Goal: Use online tool/utility: Utilize a website feature to perform a specific function

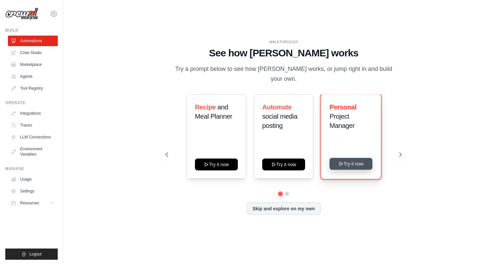
click at [348, 165] on button "Try it now" at bounding box center [350, 164] width 43 height 12
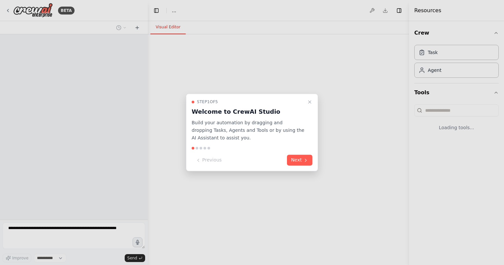
select select "****"
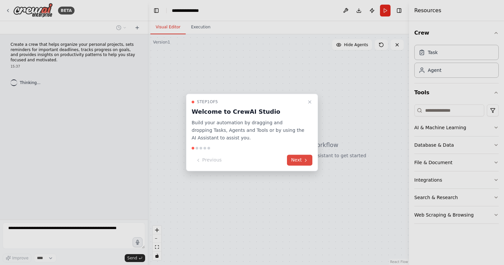
click at [296, 160] on button "Next" at bounding box center [299, 160] width 25 height 11
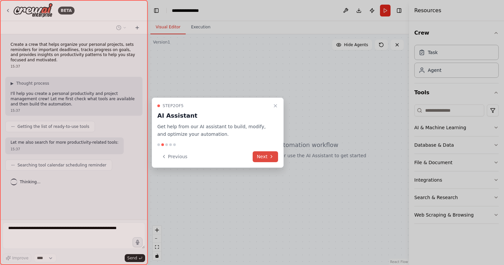
click at [262, 161] on button "Next" at bounding box center [265, 156] width 25 height 11
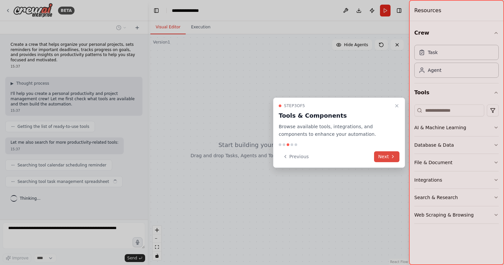
click at [390, 159] on icon at bounding box center [392, 156] width 5 height 5
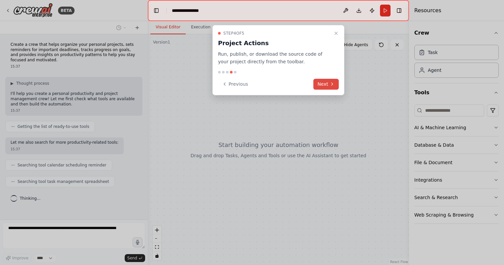
click at [324, 86] on button "Next" at bounding box center [325, 84] width 25 height 11
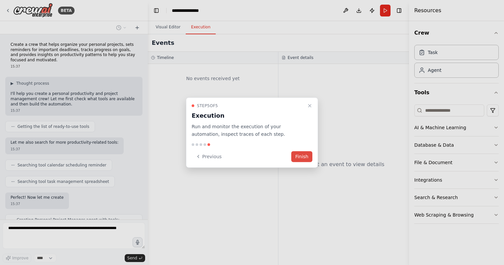
scroll to position [38, 0]
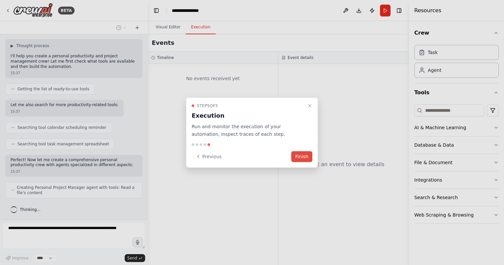
click at [302, 155] on button "Finish" at bounding box center [301, 156] width 21 height 11
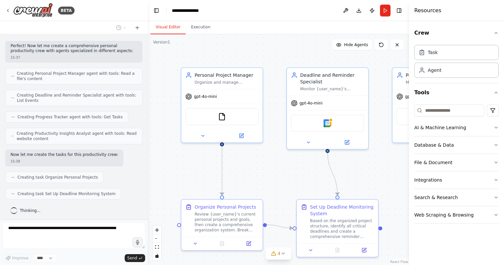
scroll to position [168, 0]
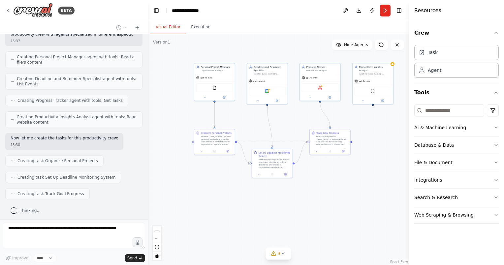
drag, startPoint x: 368, startPoint y: 190, endPoint x: 283, endPoint y: 125, distance: 107.1
click at [283, 125] on div ".deletable-edge-delete-btn { width: 20px; height: 20px; border: 0px solid #ffff…" at bounding box center [278, 149] width 261 height 231
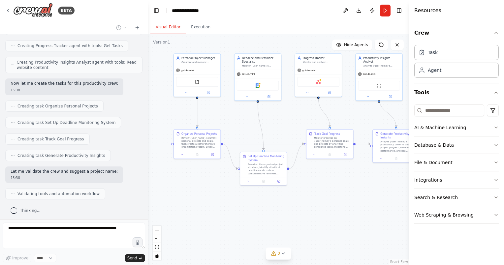
scroll to position [245, 0]
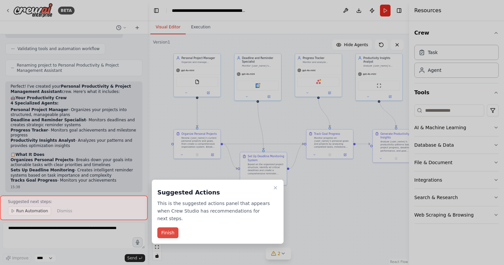
click at [166, 228] on button "Finish" at bounding box center [167, 233] width 21 height 11
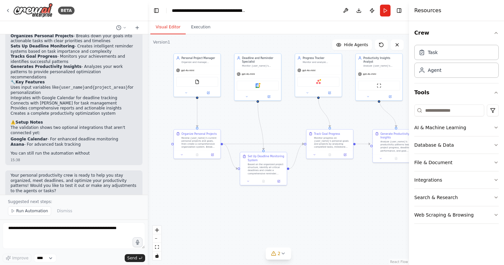
scroll to position [497, 0]
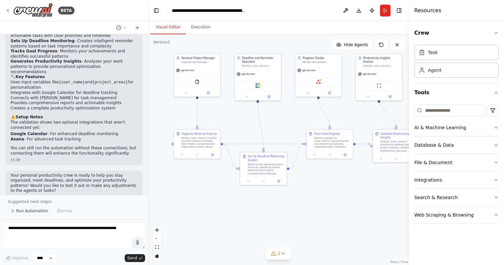
click at [22, 213] on span "Run Automation" at bounding box center [32, 210] width 32 height 5
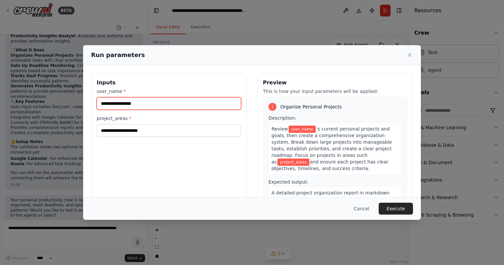
click at [156, 104] on input "user_name *" at bounding box center [169, 103] width 144 height 13
type input "****"
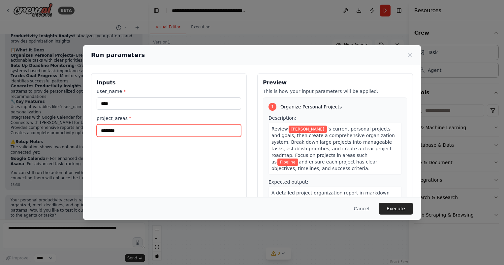
click at [101, 130] on input "********" at bounding box center [169, 130] width 144 height 13
type input "**********"
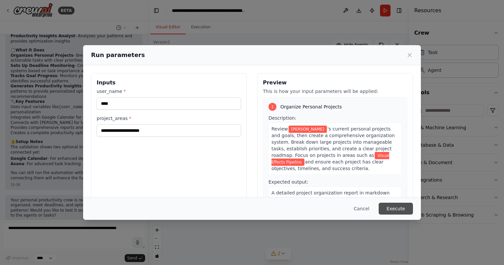
click at [393, 210] on button "Execute" at bounding box center [396, 209] width 34 height 12
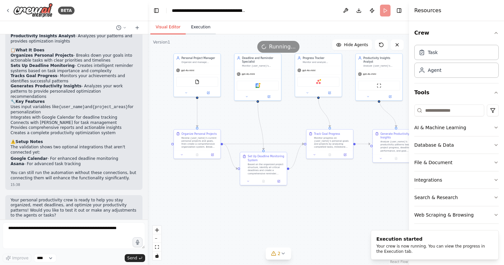
click at [196, 22] on button "Execution" at bounding box center [201, 27] width 30 height 14
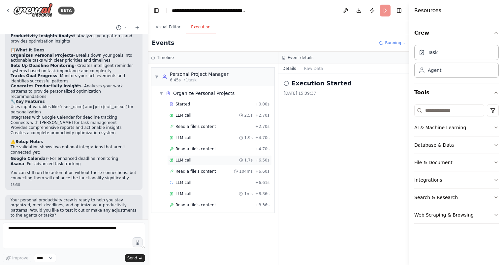
click at [189, 156] on div "LLM call 1.7s + 6.50s" at bounding box center [219, 160] width 105 height 10
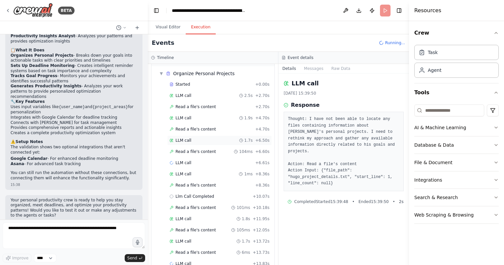
scroll to position [31, 0]
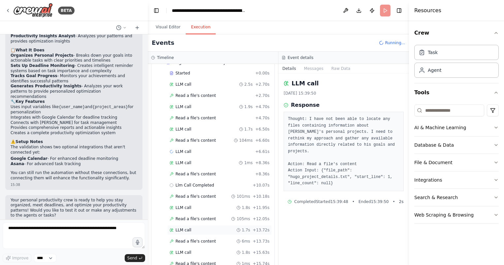
click at [183, 229] on span "LLM call" at bounding box center [183, 230] width 16 height 5
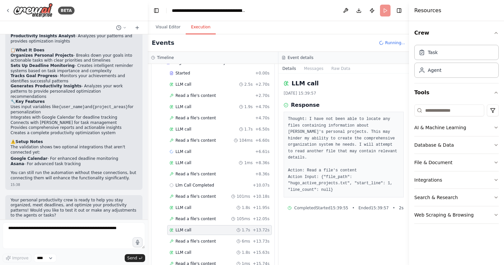
scroll to position [53, 0]
click at [183, 229] on span "LLM call" at bounding box center [183, 230] width 16 height 5
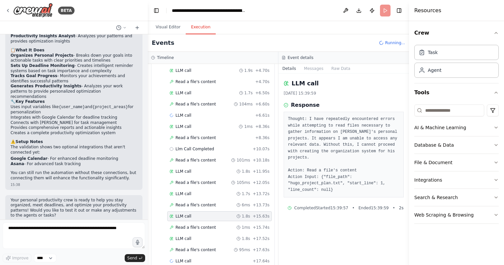
scroll to position [75, 0]
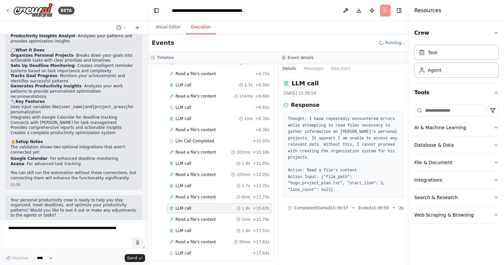
click at [183, 230] on span "LLM call" at bounding box center [183, 230] width 16 height 5
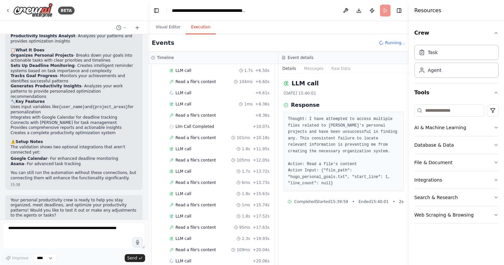
scroll to position [98, 0]
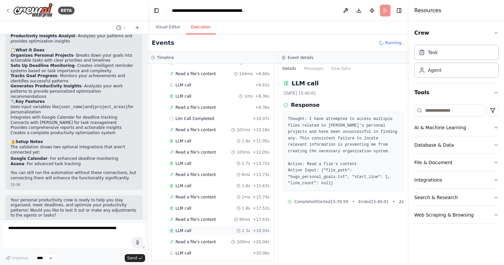
click at [187, 230] on span "LLM call" at bounding box center [183, 230] width 16 height 5
click at [186, 251] on span "LLM call" at bounding box center [183, 253] width 16 height 5
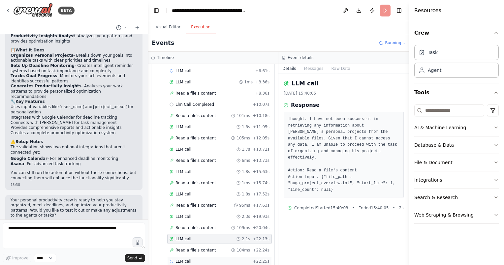
scroll to position [120, 0]
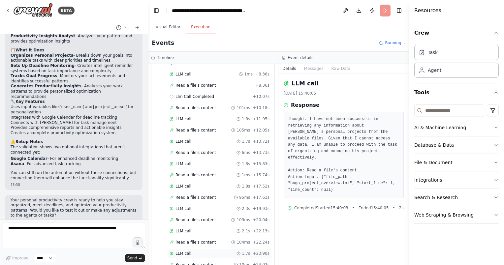
click at [193, 251] on div "LLM call 1.7s + 23.90s" at bounding box center [219, 253] width 100 height 5
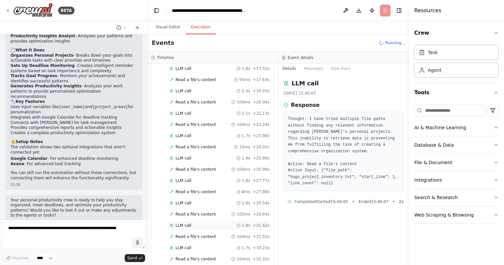
scroll to position [241, 0]
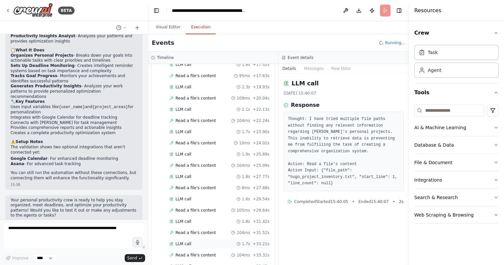
click at [206, 241] on div "LLM call 1.7s + 33.21s" at bounding box center [219, 243] width 100 height 5
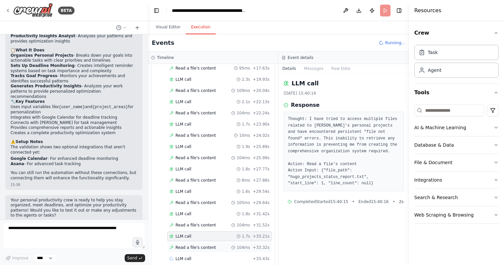
scroll to position [253, 0]
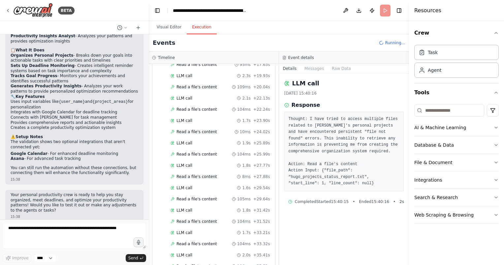
drag, startPoint x: 145, startPoint y: 185, endPoint x: 149, endPoint y: 168, distance: 16.8
click at [149, 168] on div "BETA Create a crew that helps organize your personal projects, sets reminders f…" at bounding box center [252, 132] width 504 height 265
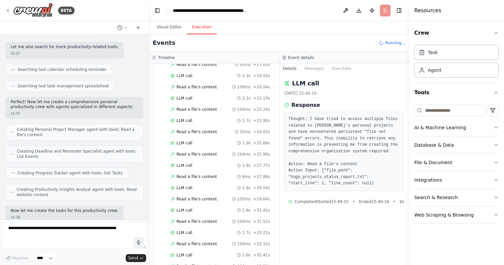
scroll to position [137, 0]
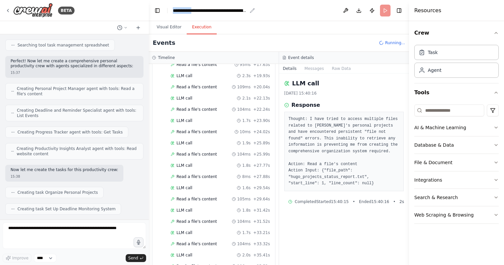
drag, startPoint x: 173, startPoint y: 12, endPoint x: 196, endPoint y: 12, distance: 23.1
click at [196, 12] on div "**********" at bounding box center [210, 10] width 74 height 7
click at [211, 11] on div "**********" at bounding box center [230, 10] width 114 height 7
drag, startPoint x: 268, startPoint y: 12, endPoint x: 275, endPoint y: 12, distance: 6.9
click at [275, 12] on div "**********" at bounding box center [230, 10] width 114 height 7
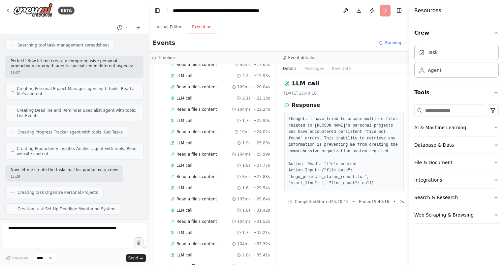
click at [278, 13] on div "**********" at bounding box center [230, 10] width 114 height 7
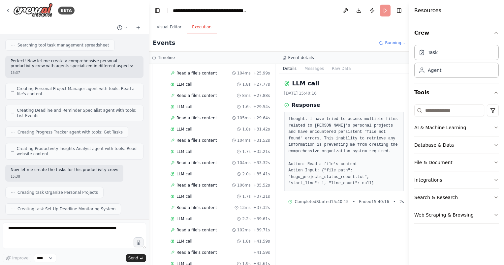
scroll to position [419, 0]
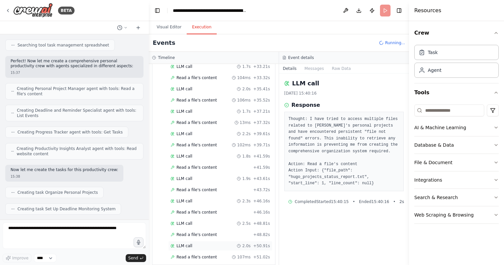
click at [183, 243] on span "LLM call" at bounding box center [184, 245] width 16 height 5
click at [186, 255] on span "Read a file's content" at bounding box center [196, 257] width 41 height 5
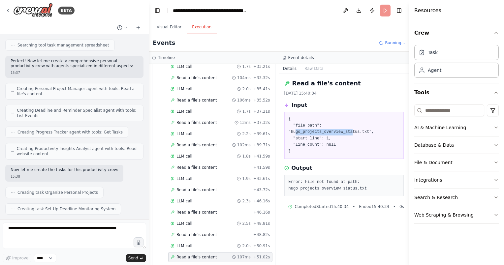
drag, startPoint x: 332, startPoint y: 125, endPoint x: 380, endPoint y: 124, distance: 47.5
click at [380, 124] on pre "{ "file_path": "hugo_projects_overview_status.txt", "start_line": 1, "line_coun…" at bounding box center [344, 135] width 111 height 39
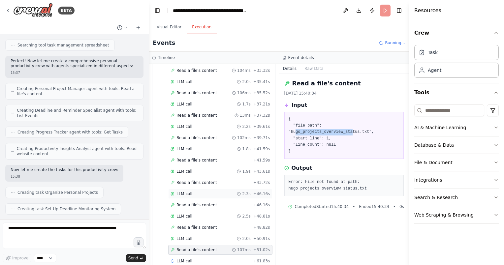
scroll to position [430, 0]
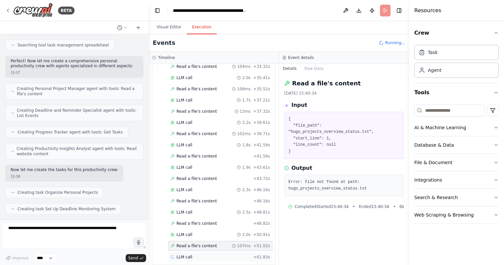
click at [183, 255] on span "LLM call" at bounding box center [184, 257] width 16 height 5
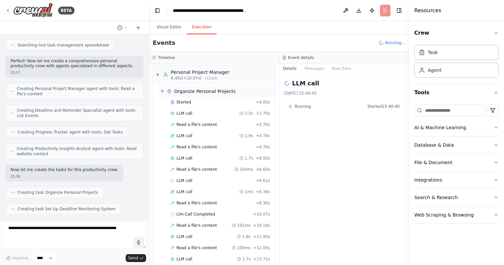
scroll to position [0, 0]
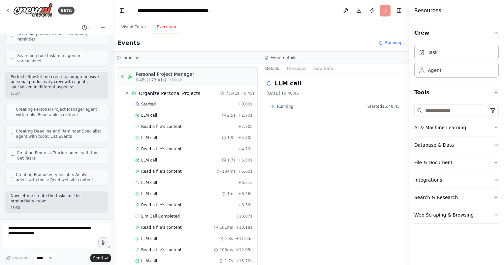
drag, startPoint x: 148, startPoint y: 37, endPoint x: 113, endPoint y: 39, distance: 35.4
click at [113, 39] on div "BETA Create a crew that helps organize your personal projects, sets reminders f…" at bounding box center [252, 132] width 504 height 265
click at [130, 25] on button "Visual Editor" at bounding box center [133, 27] width 35 height 14
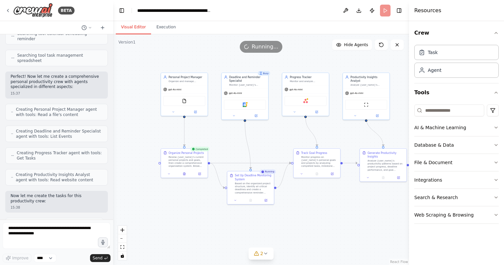
drag, startPoint x: 203, startPoint y: 122, endPoint x: 223, endPoint y: 146, distance: 31.1
click at [223, 146] on div ".deletable-edge-delete-btn { width: 20px; height: 20px; border: 0px solid #ffff…" at bounding box center [261, 149] width 296 height 231
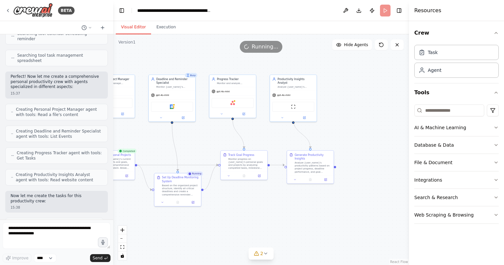
drag, startPoint x: 363, startPoint y: 220, endPoint x: 292, endPoint y: 218, distance: 71.3
click at [292, 218] on div ".deletable-edge-delete-btn { width: 20px; height: 20px; border: 0px solid #ffff…" at bounding box center [261, 149] width 296 height 231
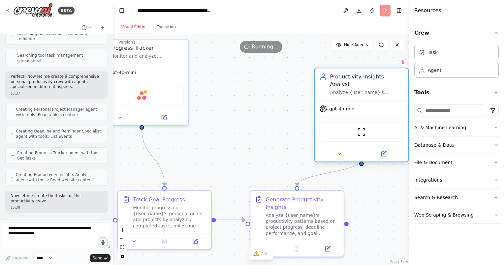
drag, startPoint x: 276, startPoint y: 77, endPoint x: 392, endPoint y: 106, distance: 119.3
click at [392, 106] on div "gpt-4o-mini" at bounding box center [361, 109] width 93 height 17
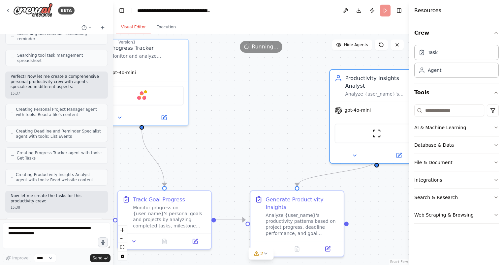
click at [227, 133] on div ".deletable-edge-delete-btn { width: 20px; height: 20px; border: 0px solid #ffff…" at bounding box center [261, 149] width 296 height 231
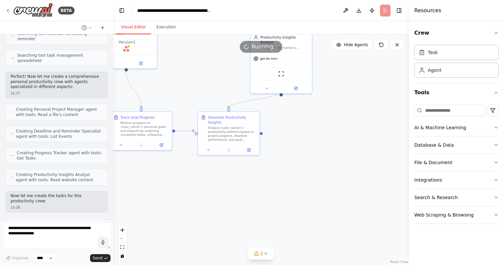
drag, startPoint x: 267, startPoint y: 152, endPoint x: 230, endPoint y: 91, distance: 71.2
click at [230, 91] on div ".deletable-edge-delete-btn { width: 20px; height: 20px; border: 0px solid #ffff…" at bounding box center [261, 149] width 296 height 231
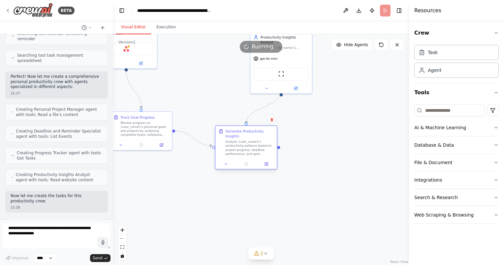
drag, startPoint x: 224, startPoint y: 130, endPoint x: 242, endPoint y: 145, distance: 24.1
click at [242, 145] on div "Analyze {user_name}'s productivity patterns based on project progress, deadline…" at bounding box center [249, 148] width 48 height 16
click at [242, 146] on div "Analyze {user_name}'s productivity patterns based on project progress, deadline…" at bounding box center [249, 148] width 48 height 16
click at [224, 162] on icon at bounding box center [226, 164] width 4 height 4
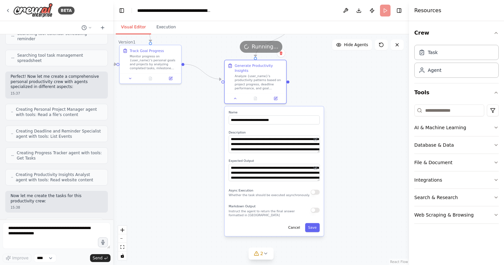
drag, startPoint x: 357, startPoint y: 206, endPoint x: 361, endPoint y: 141, distance: 65.1
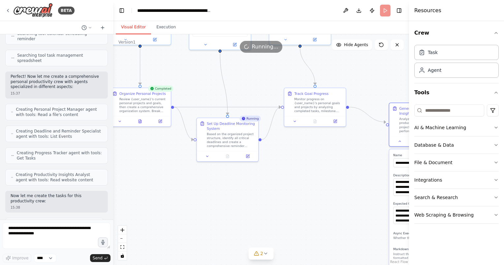
drag, startPoint x: 194, startPoint y: 122, endPoint x: 365, endPoint y: 169, distance: 177.9
click at [365, 169] on div ".deletable-edge-delete-btn { width: 20px; height: 20px; border: 0px solid #ffff…" at bounding box center [261, 149] width 296 height 231
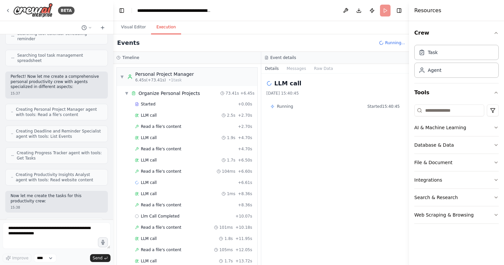
click at [157, 22] on button "Execution" at bounding box center [166, 27] width 30 height 14
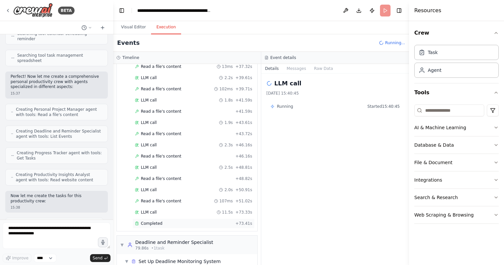
scroll to position [495, 0]
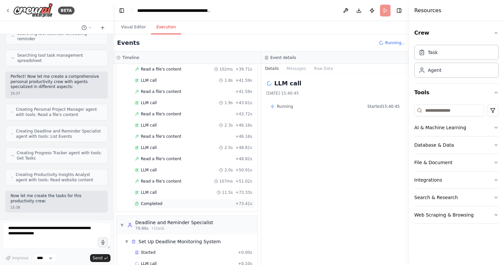
click at [169, 201] on div "Completed" at bounding box center [184, 203] width 98 height 5
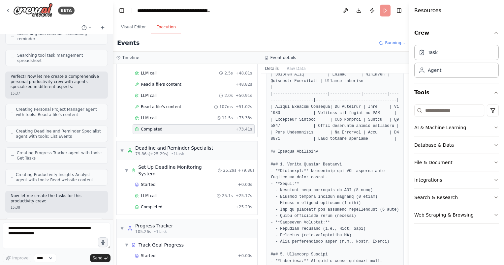
scroll to position [571, 0]
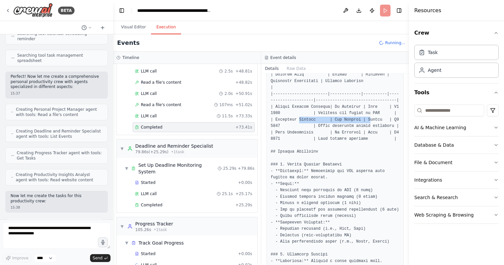
drag, startPoint x: 344, startPoint y: 113, endPoint x: 363, endPoint y: 113, distance: 18.5
drag, startPoint x: 292, startPoint y: 127, endPoint x: 328, endPoint y: 128, distance: 36.3
drag, startPoint x: 328, startPoint y: 128, endPoint x: 285, endPoint y: 145, distance: 46.3
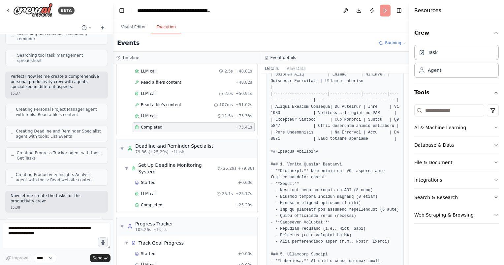
drag, startPoint x: 371, startPoint y: 113, endPoint x: 393, endPoint y: 113, distance: 22.1
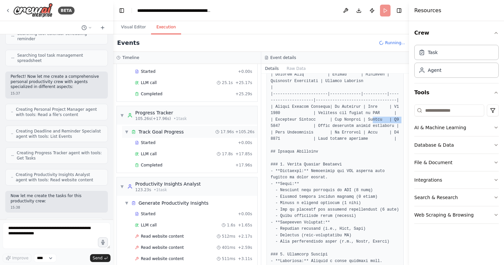
scroll to position [686, 0]
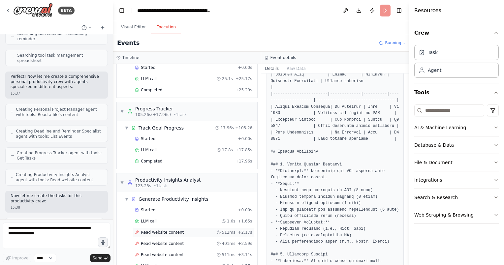
click at [166, 228] on div "Read website content 512ms + 2.17s" at bounding box center [194, 233] width 122 height 10
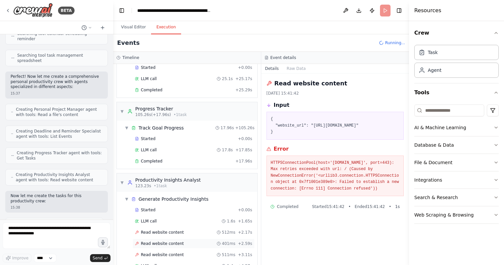
click at [165, 241] on span "Read website content" at bounding box center [162, 243] width 43 height 5
click at [164, 252] on span "Read website content" at bounding box center [162, 254] width 43 height 5
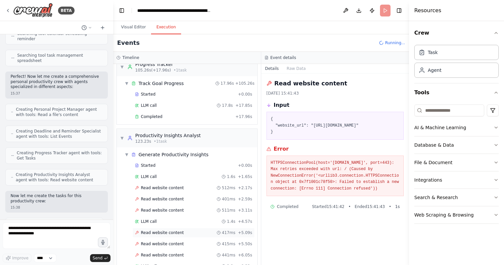
click at [160, 230] on span "Read website content" at bounding box center [162, 232] width 43 height 5
click at [163, 241] on span "Read website content" at bounding box center [162, 243] width 43 height 5
click at [160, 253] on span "Read website content" at bounding box center [162, 255] width 43 height 5
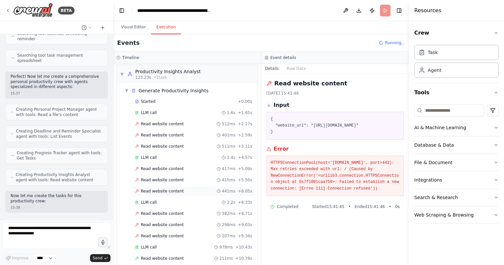
scroll to position [797, 0]
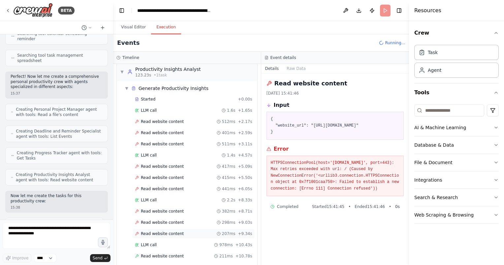
click at [157, 229] on div "Read website content 207ms + 9.34s" at bounding box center [194, 234] width 122 height 10
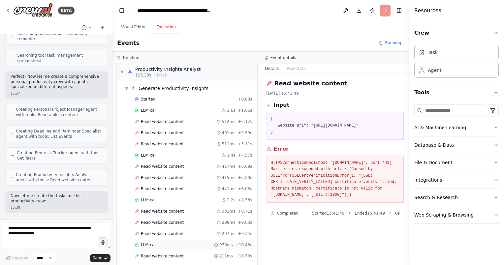
click at [156, 242] on div "LLM call 978ms + 10.43s" at bounding box center [193, 244] width 117 height 5
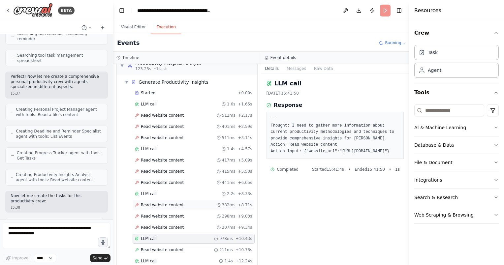
scroll to position [842, 0]
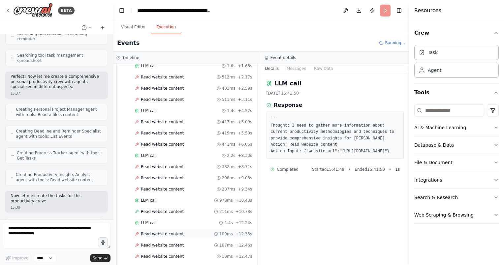
click at [162, 231] on span "Read website content" at bounding box center [162, 233] width 43 height 5
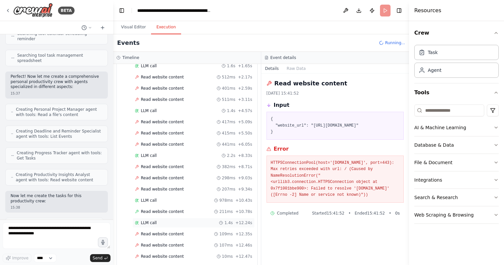
click at [163, 218] on div "LLM call 1.4s + 12.24s" at bounding box center [194, 223] width 122 height 10
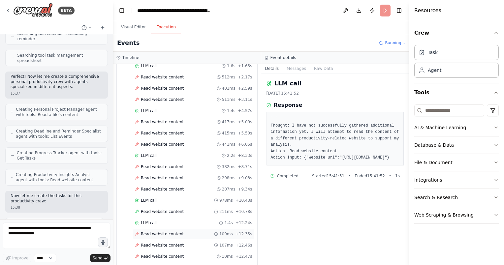
click at [161, 229] on div "Read website content 109ms + 12.35s" at bounding box center [194, 234] width 122 height 10
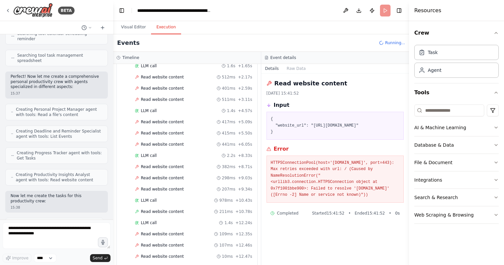
drag, startPoint x: 337, startPoint y: 125, endPoint x: 375, endPoint y: 128, distance: 38.0
click at [375, 128] on pre "{ "website_url": "https://www.time-management-strategies.com" }" at bounding box center [335, 125] width 129 height 19
drag, startPoint x: 375, startPoint y: 128, endPoint x: 337, endPoint y: 127, distance: 38.3
click at [337, 127] on pre "{ "website_url": "https://www.time-management-strategies.com" }" at bounding box center [335, 125] width 129 height 19
drag, startPoint x: 337, startPoint y: 127, endPoint x: 289, endPoint y: 131, distance: 47.9
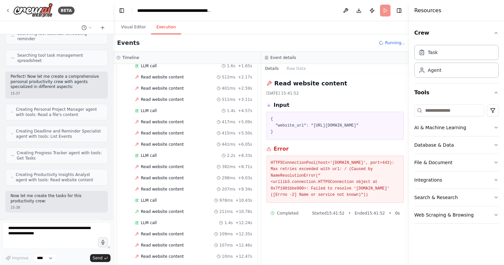
click at [289, 131] on pre "{ "website_url": "https://www.time-management-strategies.com" }" at bounding box center [335, 125] width 129 height 19
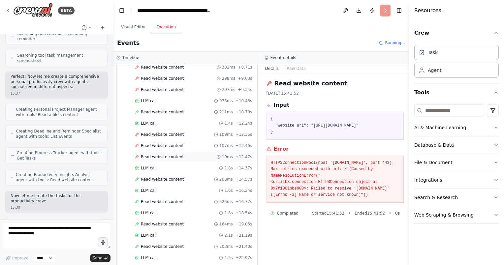
click at [167, 154] on span "Read website content" at bounding box center [162, 156] width 43 height 5
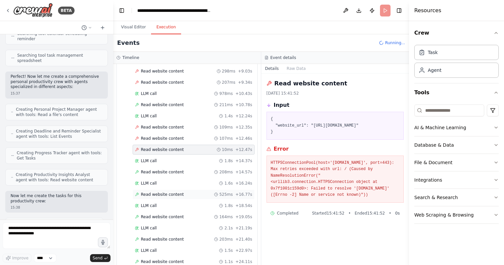
scroll to position [952, 0]
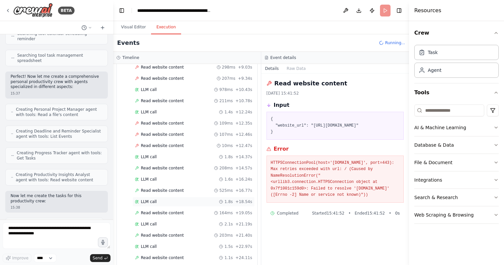
click at [161, 197] on div "LLM call 1.8s + 18.54s" at bounding box center [194, 202] width 122 height 10
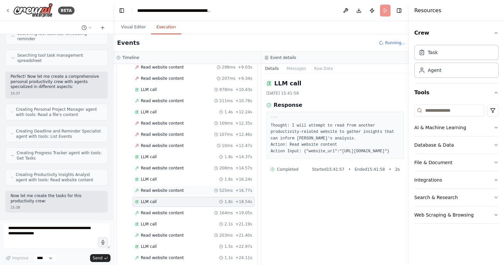
click at [164, 188] on span "Read website content" at bounding box center [162, 190] width 43 height 5
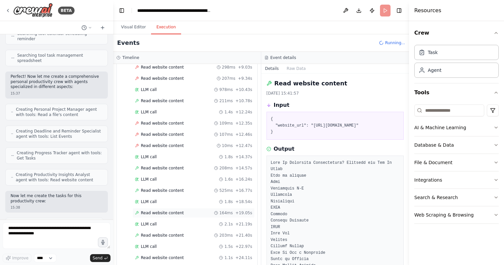
click at [164, 208] on div "Read website content 164ms + 19.05s" at bounding box center [194, 213] width 122 height 10
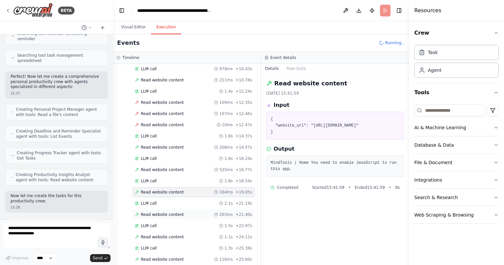
scroll to position [997, 0]
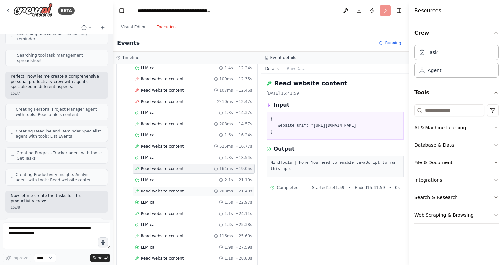
click at [164, 211] on span "Read website content" at bounding box center [162, 213] width 43 height 5
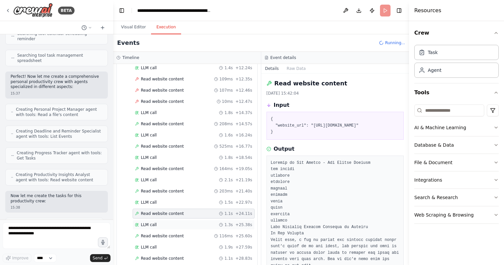
click at [165, 222] on div "LLM call 1.3s + 25.38s" at bounding box center [193, 224] width 117 height 5
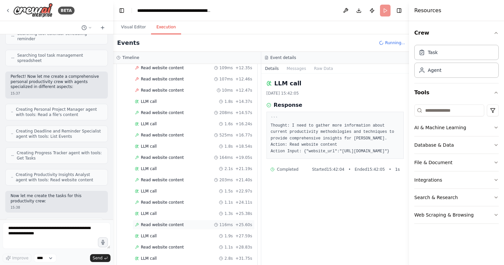
click at [166, 233] on div "LLM call 1.9s + 27.59s" at bounding box center [193, 235] width 117 height 5
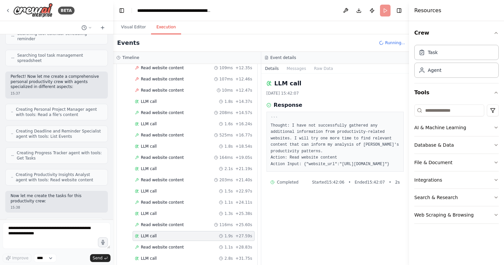
scroll to position [1019, 0]
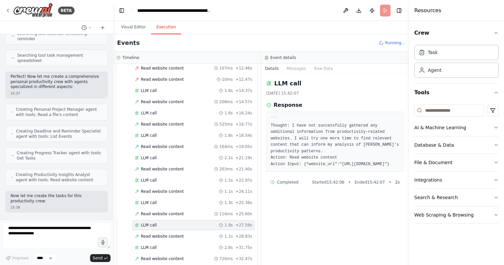
click at [164, 265] on div "LLM call + 32.48s" at bounding box center [193, 269] width 117 height 5
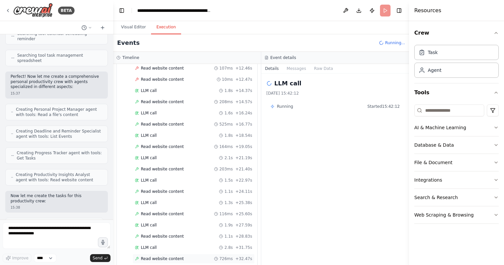
click at [168, 256] on span "Read website content" at bounding box center [162, 258] width 43 height 5
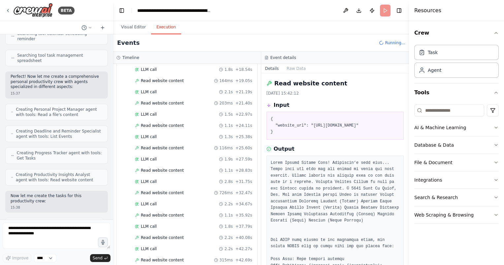
scroll to position [1085, 0]
click at [175, 234] on span "Read website content" at bounding box center [162, 236] width 43 height 5
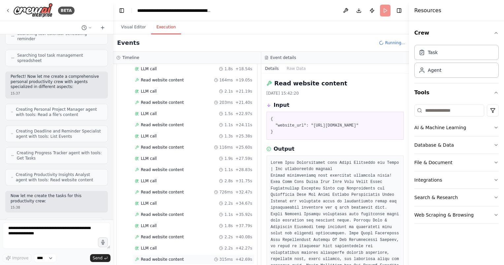
click at [174, 255] on div "Read website content 315ms + 42.69s" at bounding box center [194, 260] width 122 height 10
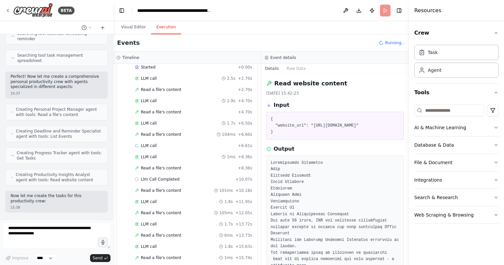
scroll to position [0, 0]
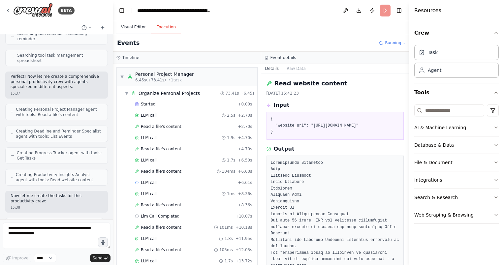
click at [127, 30] on button "Visual Editor" at bounding box center [133, 27] width 35 height 14
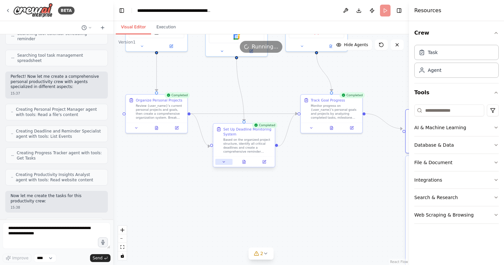
click at [224, 165] on button at bounding box center [223, 162] width 17 height 6
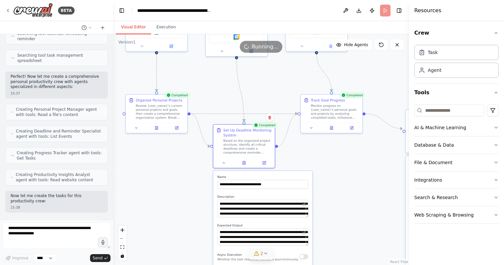
click at [260, 256] on div "2" at bounding box center [259, 253] width 10 height 7
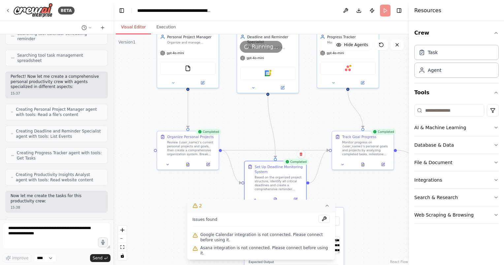
drag, startPoint x: 162, startPoint y: 165, endPoint x: 192, endPoint y: 207, distance: 51.4
click at [192, 206] on div "Version 1 Show Tools Hide Agents .deletable-edge-delete-btn { width: 20px; heig…" at bounding box center [261, 149] width 296 height 231
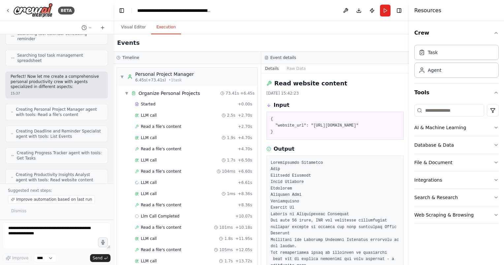
click at [169, 26] on button "Execution" at bounding box center [166, 27] width 30 height 14
click at [128, 91] on span "▼" at bounding box center [127, 93] width 4 height 5
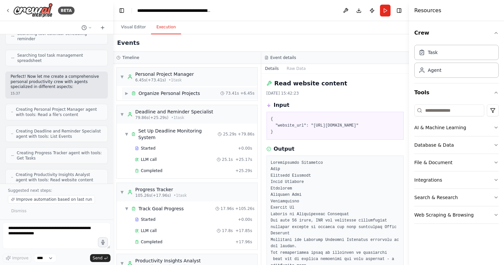
click at [196, 94] on div "▶ Organize Personal Projects 73.41s + 6.45s" at bounding box center [189, 93] width 135 height 12
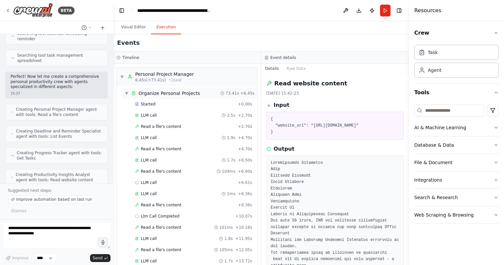
click at [196, 93] on div "▼ Organize Personal Projects 73.41s + 6.45s" at bounding box center [189, 93] width 135 height 12
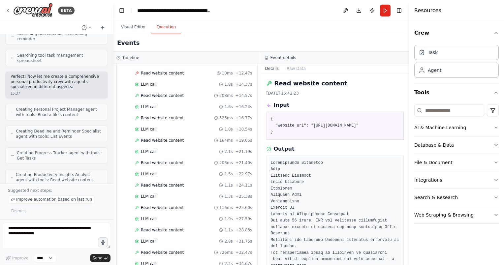
scroll to position [542, 0]
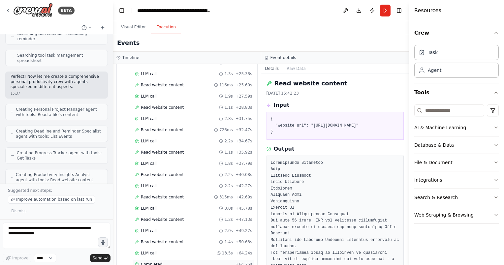
click at [162, 260] on div "Completed + 64.25s" at bounding box center [194, 265] width 122 height 10
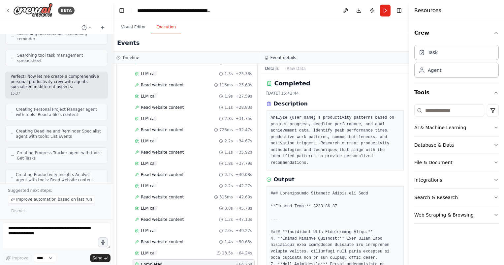
drag, startPoint x: 406, startPoint y: 88, endPoint x: 406, endPoint y: 99, distance: 10.2
click at [406, 99] on button "Toggle Sidebar" at bounding box center [408, 132] width 5 height 265
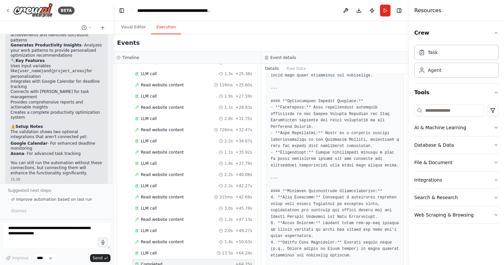
scroll to position [231, 0]
